Goal: Navigation & Orientation: Go to known website

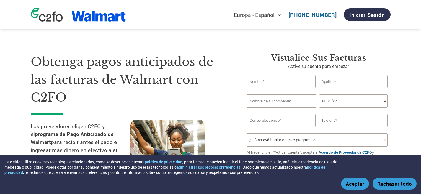
select select "es-ES"
click at [36, 42] on div "Obtenga pagos anticipados de las facturas de Walmart con C2FO Los proveedores e…" at bounding box center [211, 104] width 360 height 147
click at [408, 137] on section "Obtenga pagos anticipados de las facturas de Walmart con C2FO Los proveedores e…" at bounding box center [210, 109] width 421 height 174
select select "es-ES"
click at [357, 14] on link "Iniciar sesión" at bounding box center [366, 14] width 47 height 13
